Goal: Find specific page/section: Find specific page/section

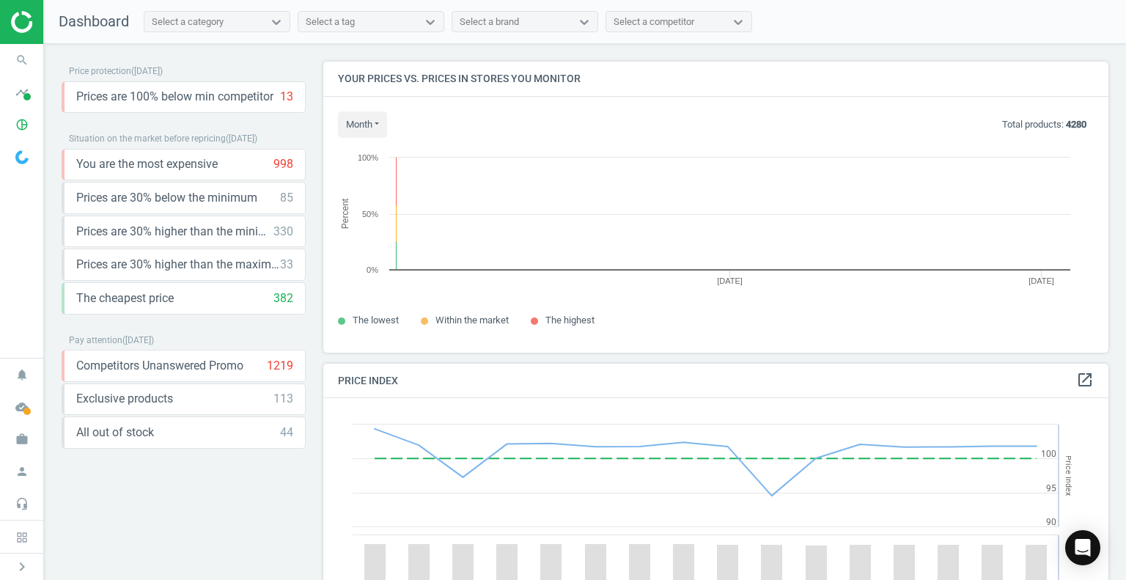
scroll to position [313, 796]
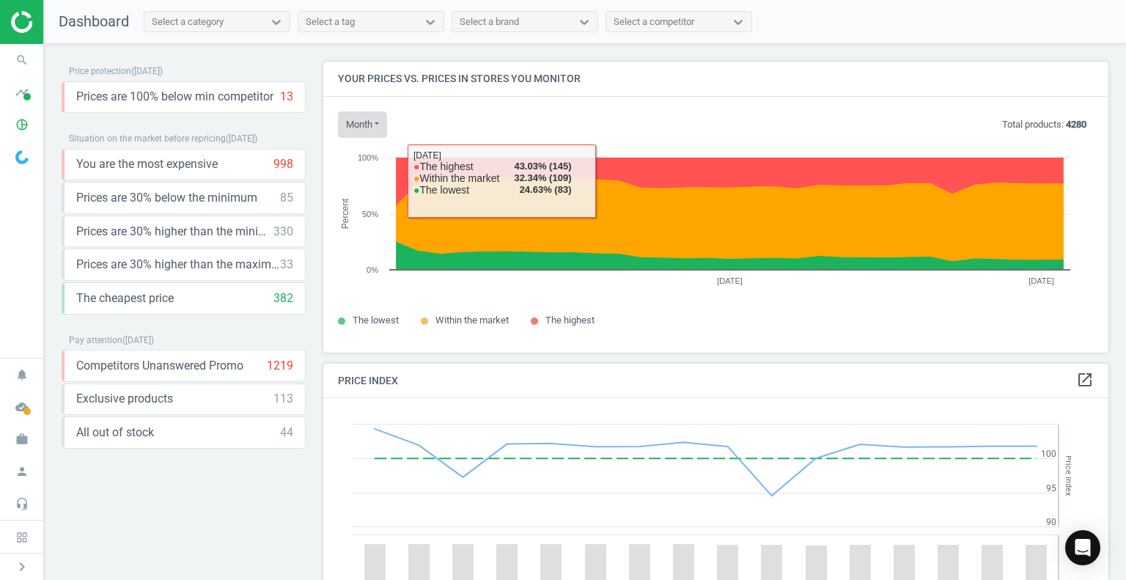
click at [376, 124] on button "month" at bounding box center [362, 124] width 49 height 26
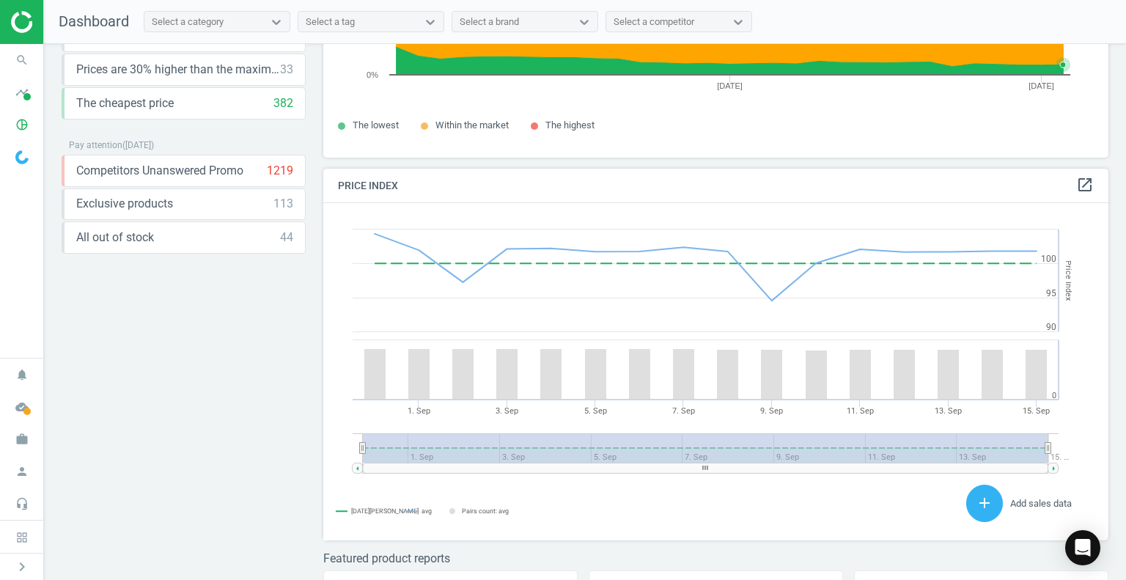
scroll to position [210, 0]
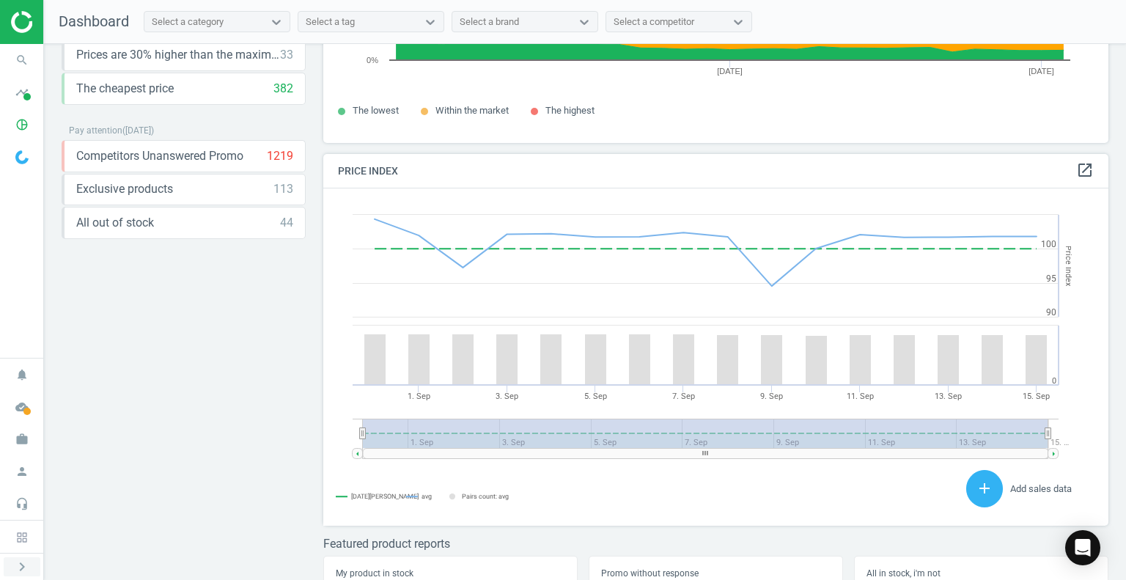
click at [23, 568] on icon "chevron_right" at bounding box center [22, 567] width 18 height 18
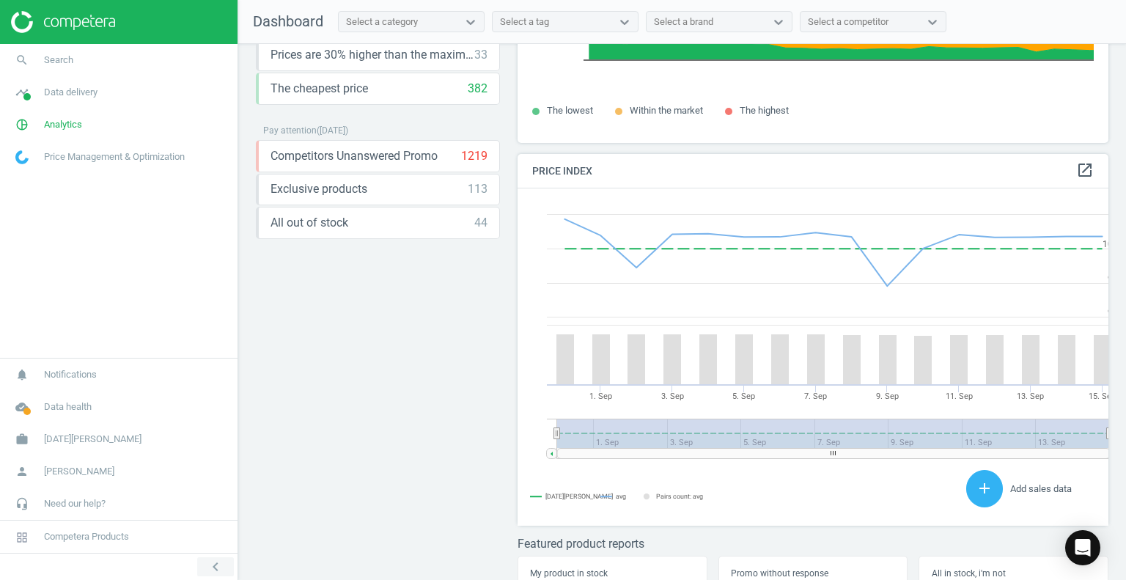
scroll to position [7, 7]
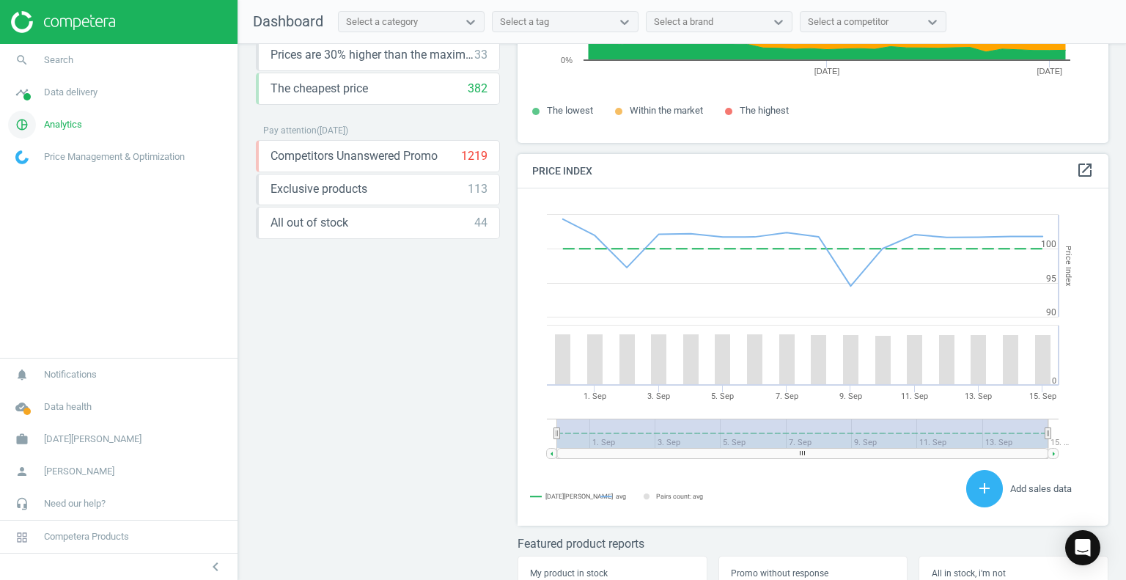
click at [58, 125] on span "Analytics" at bounding box center [63, 124] width 38 height 13
click at [35, 202] on span "Price index" at bounding box center [37, 200] width 42 height 12
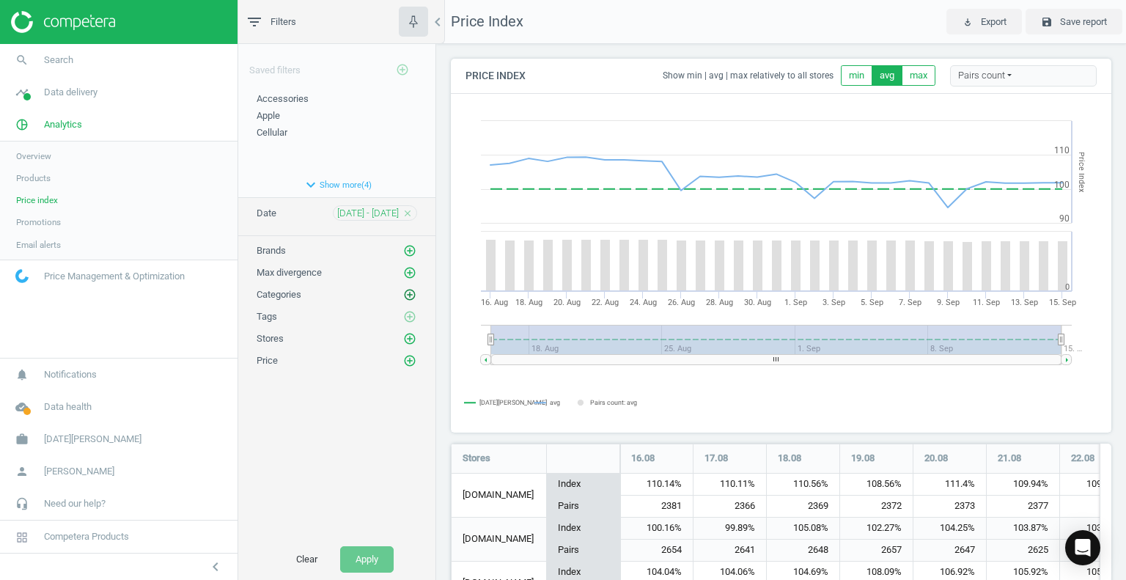
scroll to position [760, 672]
click at [411, 293] on icon "add_circle_outline" at bounding box center [409, 294] width 13 height 13
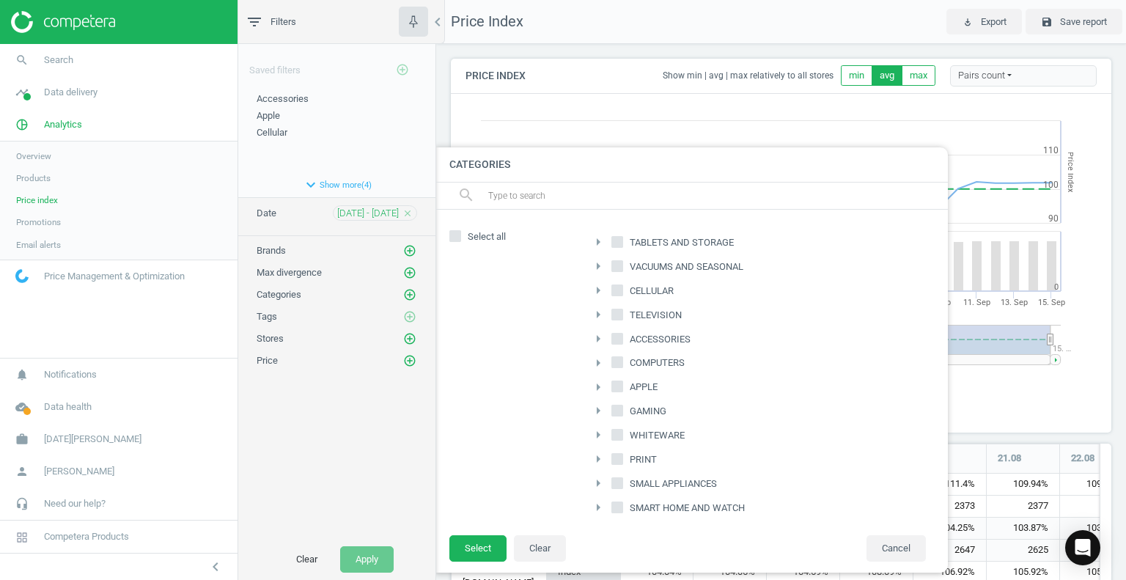
scroll to position [73, 0]
click at [617, 406] on input "SMALL APPLIANCES" at bounding box center [618, 411] width 10 height 10
checkbox input "true"
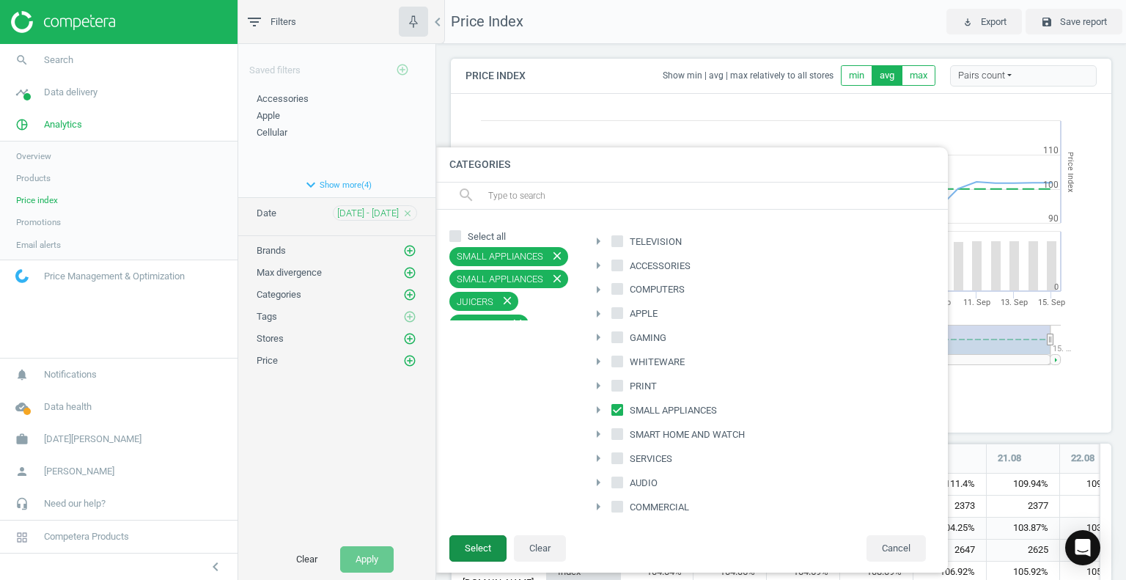
click at [482, 547] on button "Select" at bounding box center [478, 548] width 57 height 26
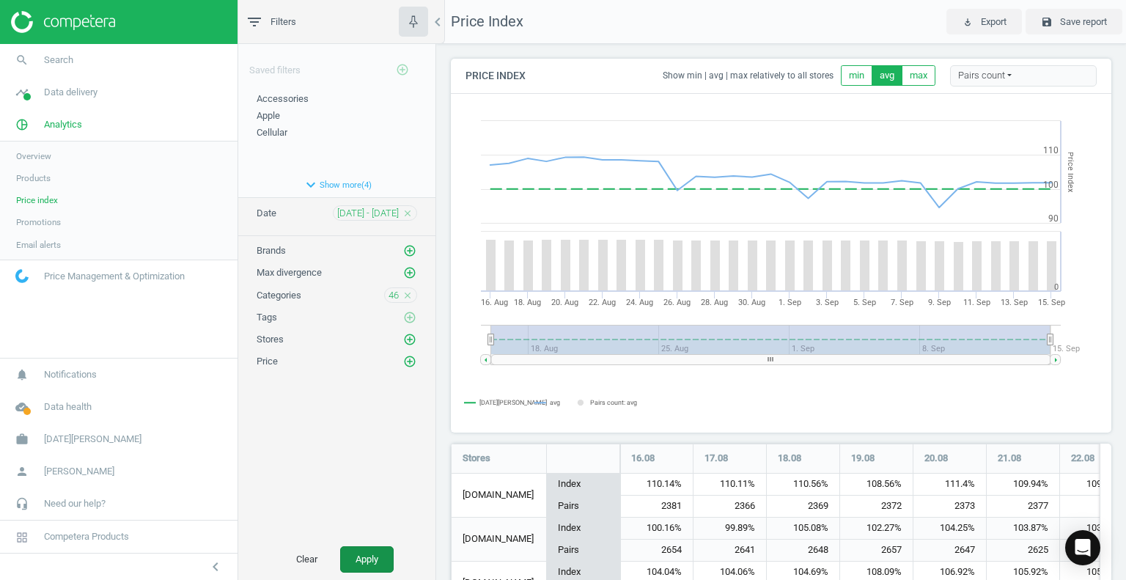
click at [373, 557] on button "Apply" at bounding box center [367, 559] width 54 height 26
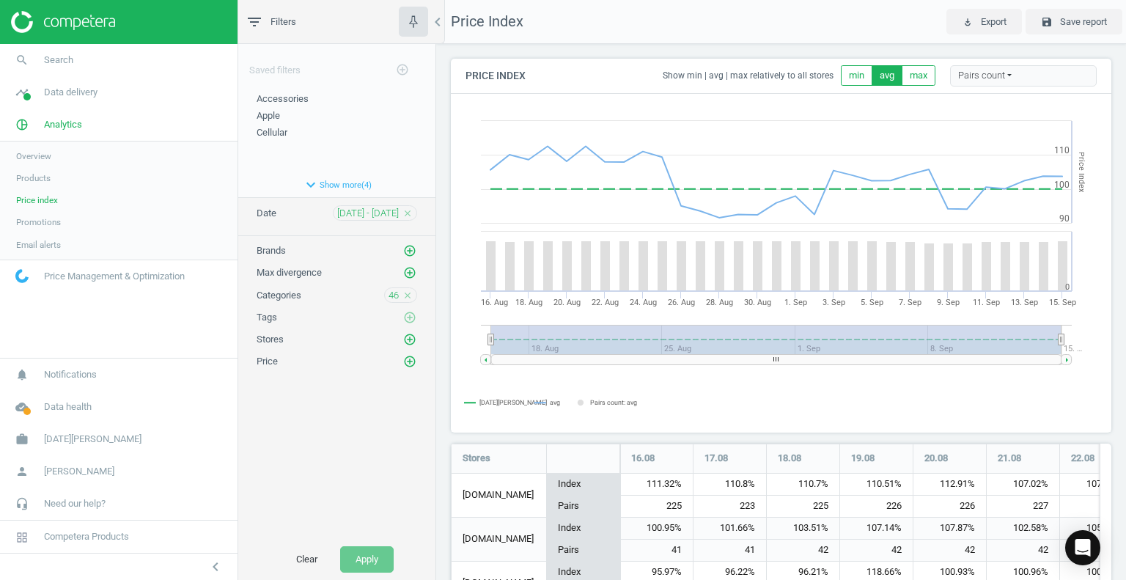
scroll to position [496, 672]
